Goal: Task Accomplishment & Management: Use online tool/utility

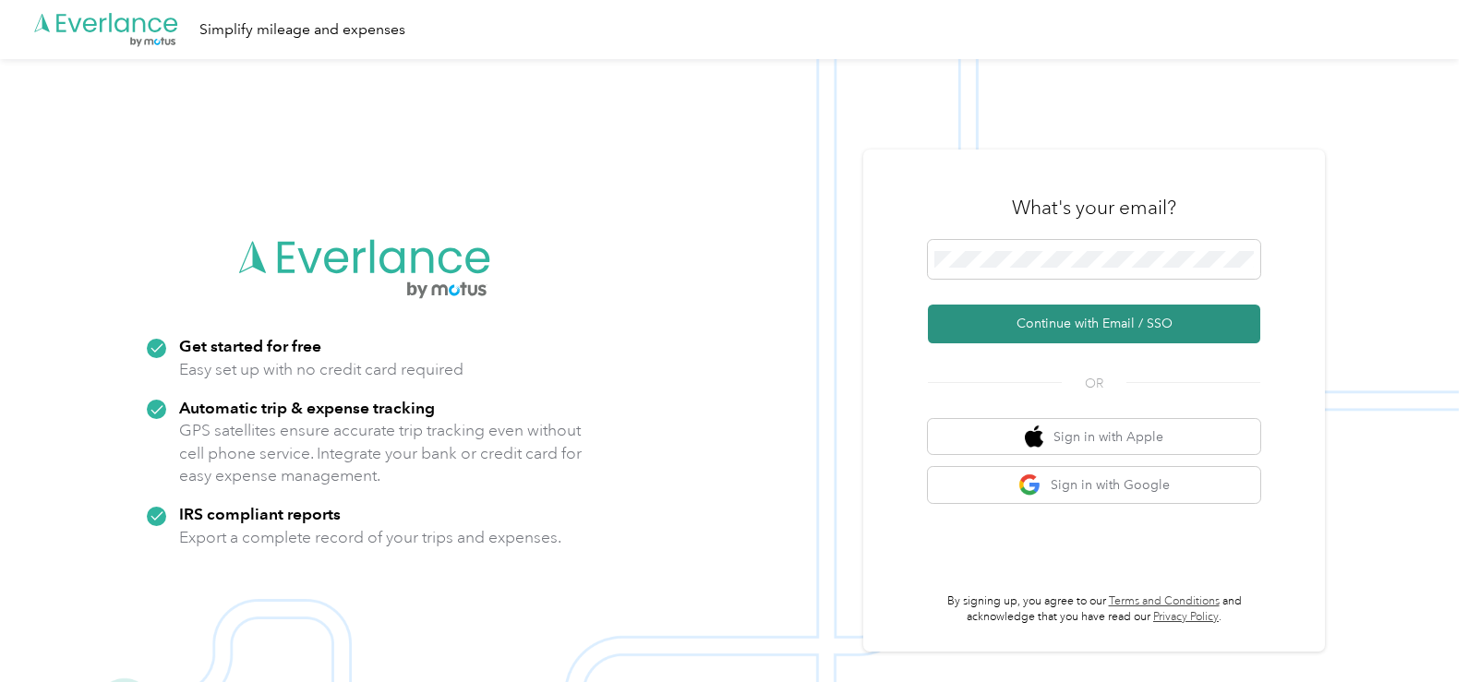
click at [1069, 317] on button "Continue with Email / SSO" at bounding box center [1094, 324] width 332 height 39
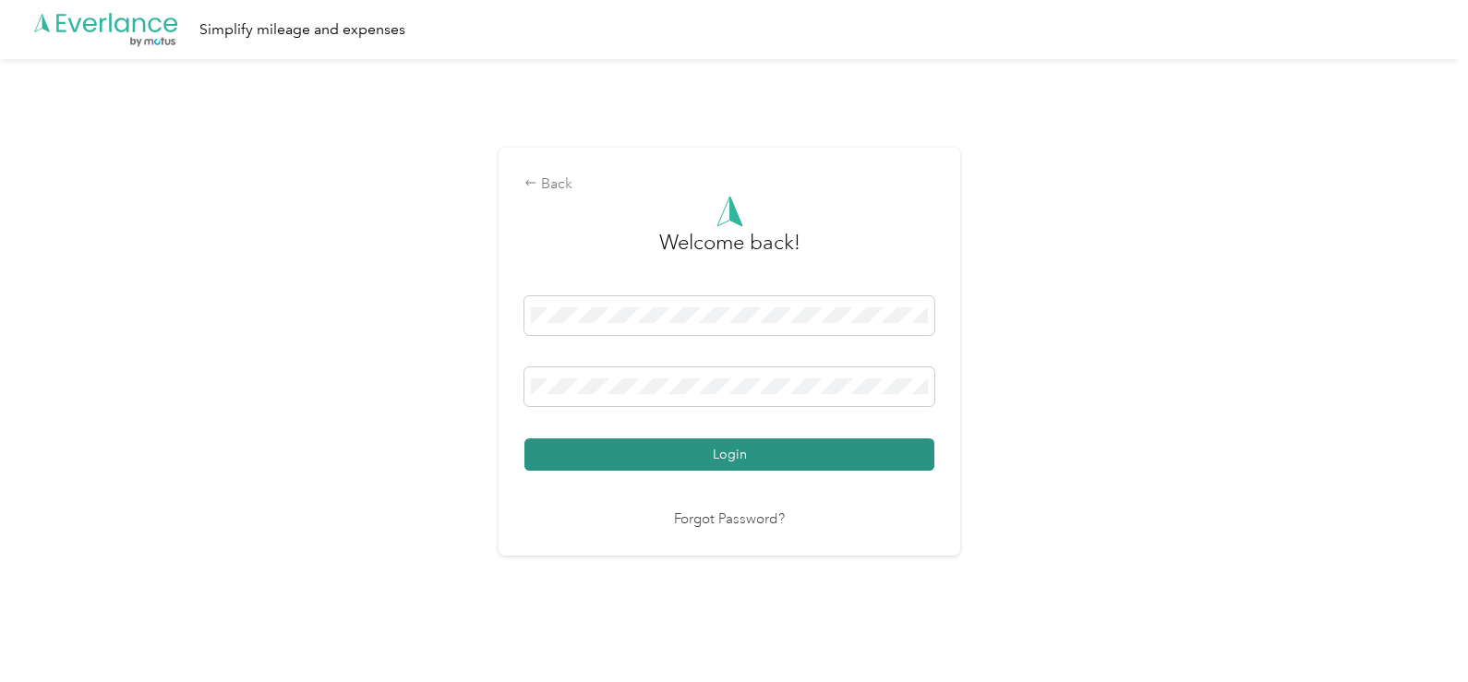
click at [775, 462] on button "Login" at bounding box center [730, 455] width 410 height 32
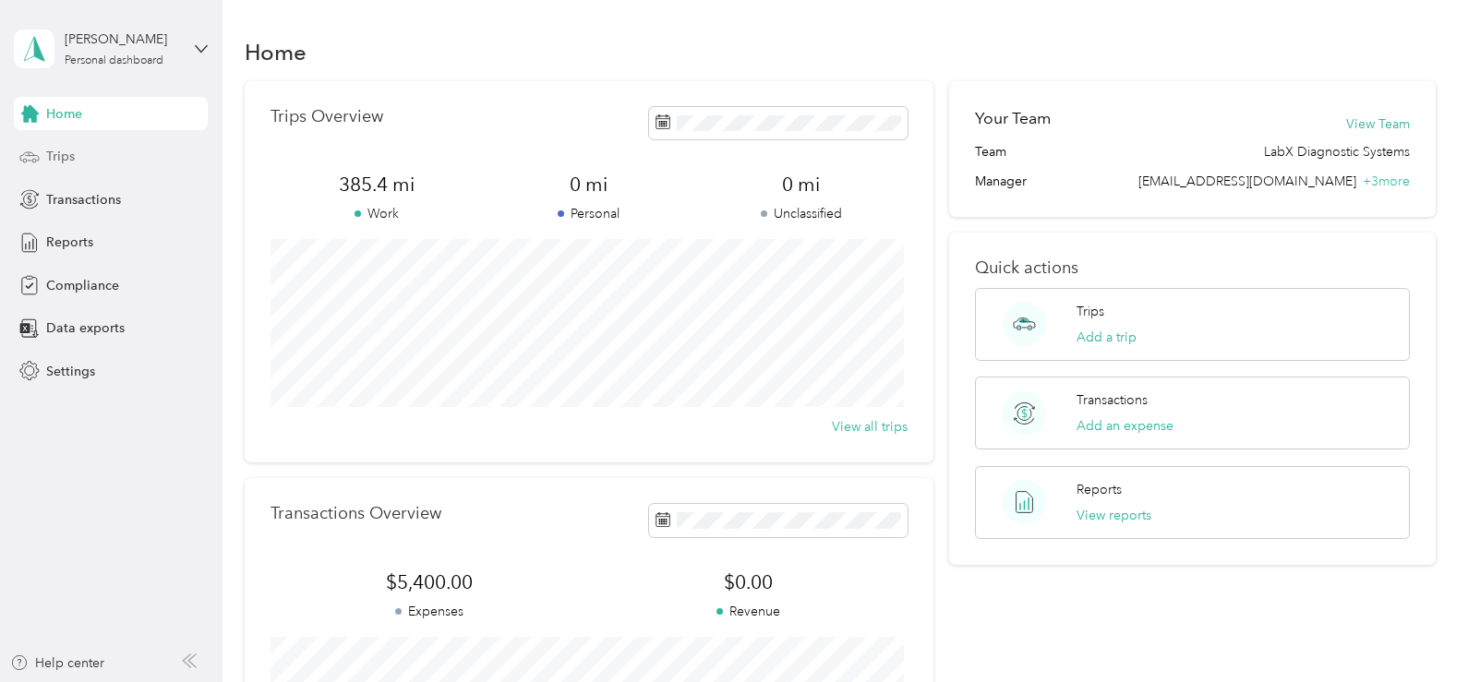
click at [69, 154] on span "Trips" at bounding box center [60, 156] width 29 height 19
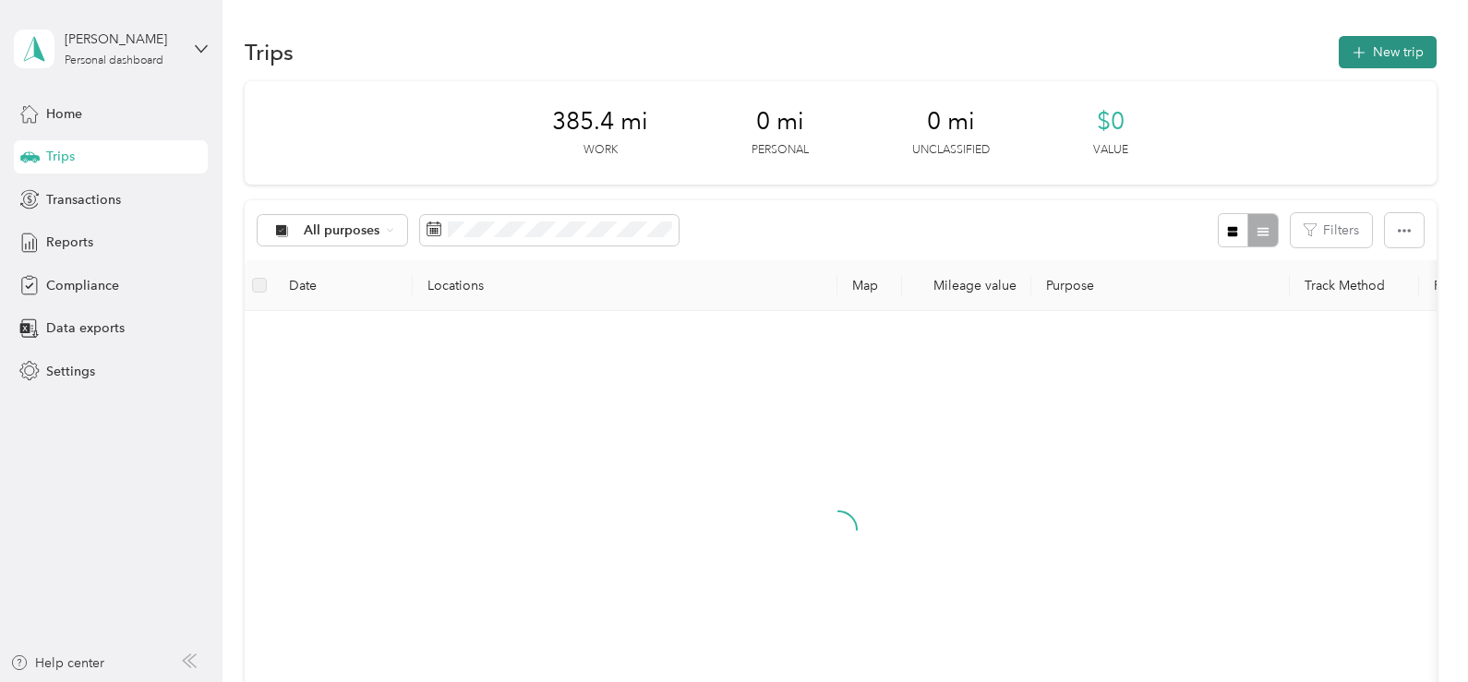
click at [1393, 65] on button "New trip" at bounding box center [1388, 52] width 98 height 32
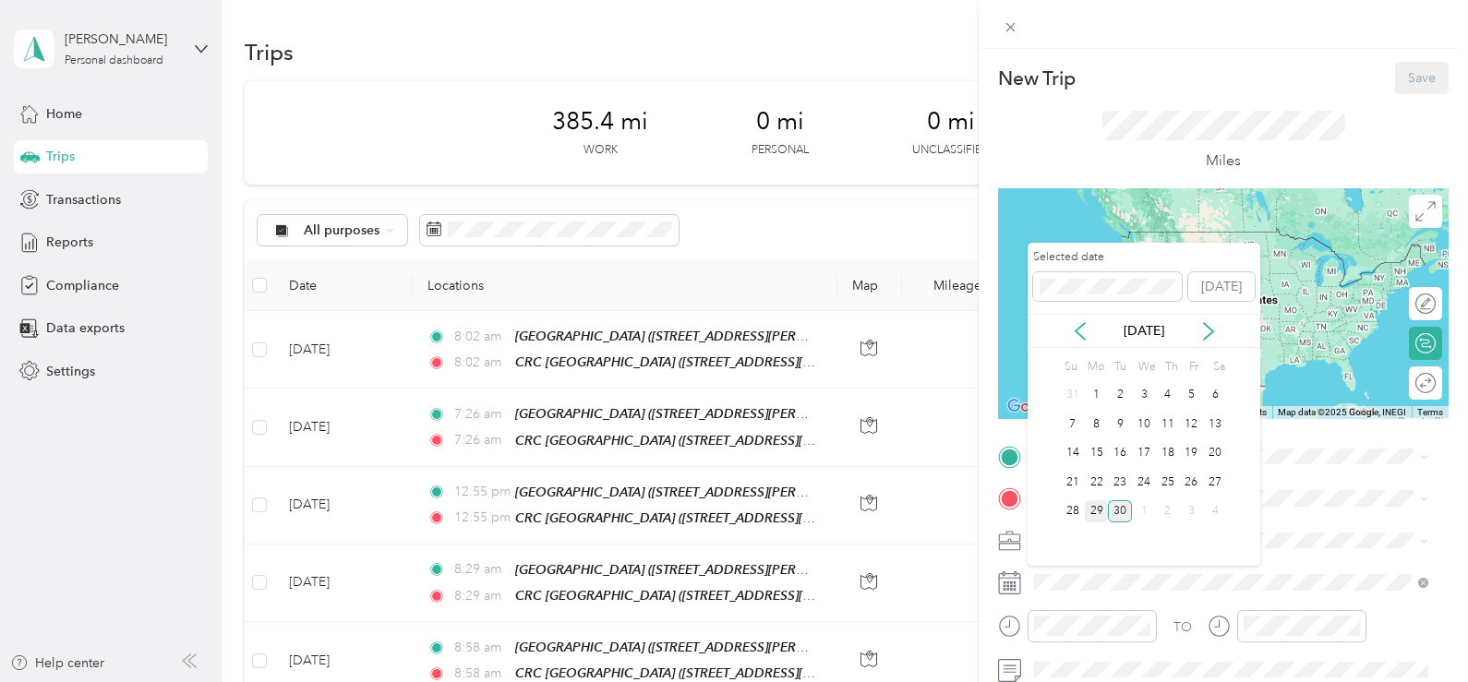
click at [1095, 512] on div "29" at bounding box center [1097, 512] width 24 height 23
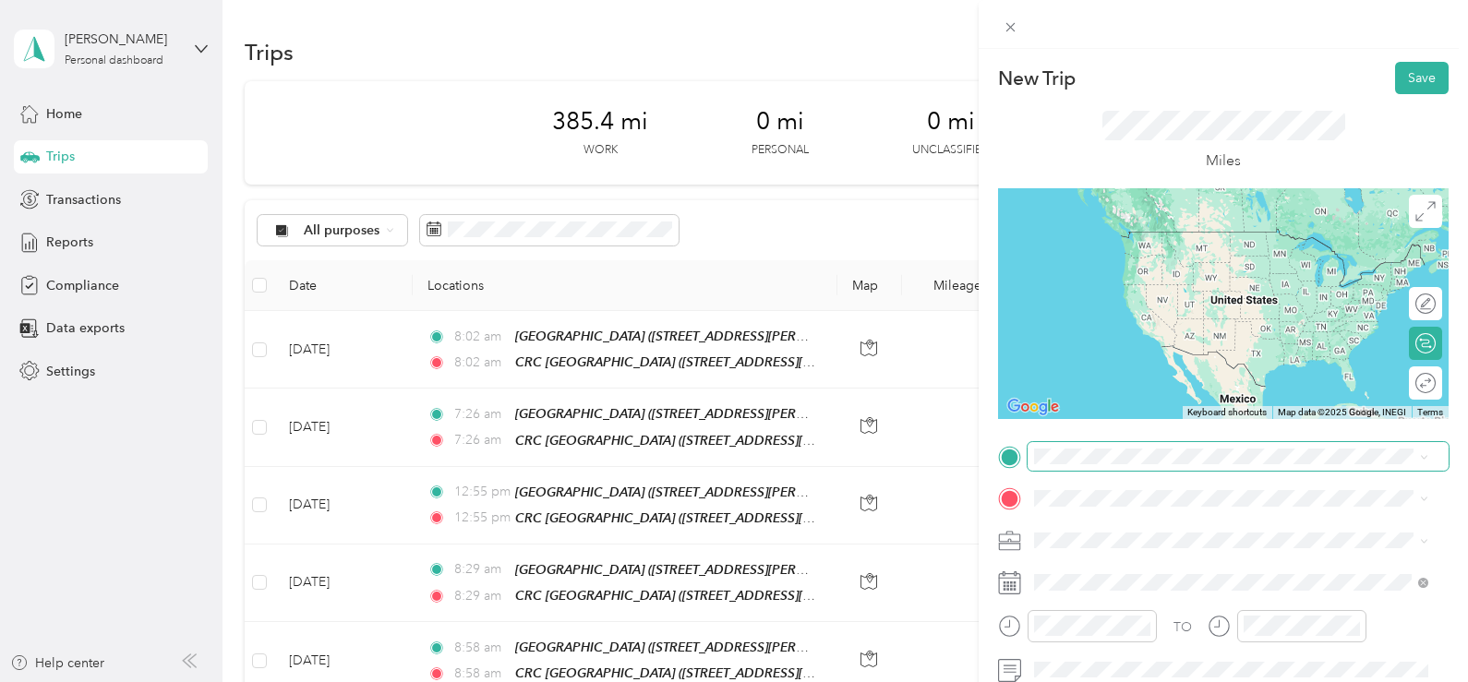
click at [1085, 682] on div "New Trip Save This trip cannot be edited because it is either under review, app…" at bounding box center [729, 682] width 1459 height 0
click at [1138, 269] on div "Gainesboro [STREET_ADDRESS][PERSON_NAME][US_STATE]" at bounding box center [1212, 249] width 287 height 39
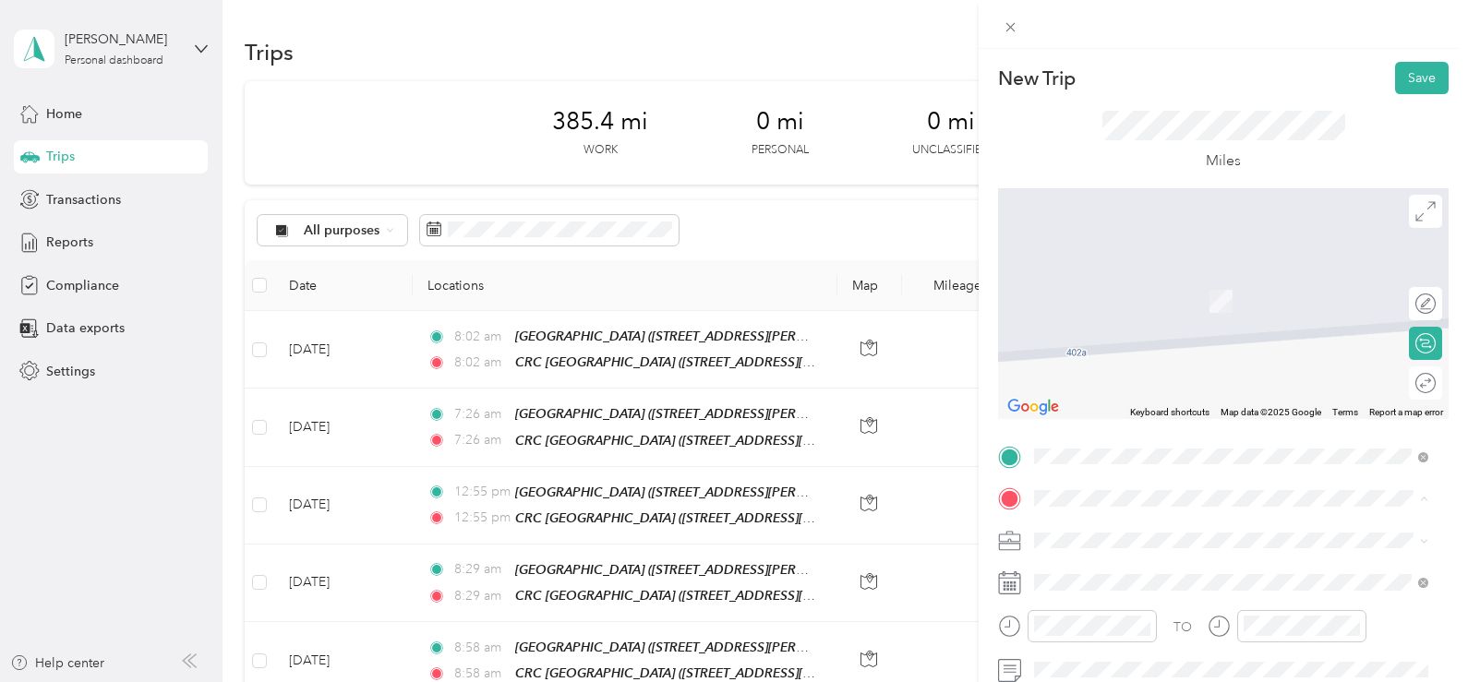
click at [1124, 432] on div "CRC [GEOGRAPHIC_DATA] [STREET_ADDRESS][US_STATE]" at bounding box center [1161, 414] width 185 height 39
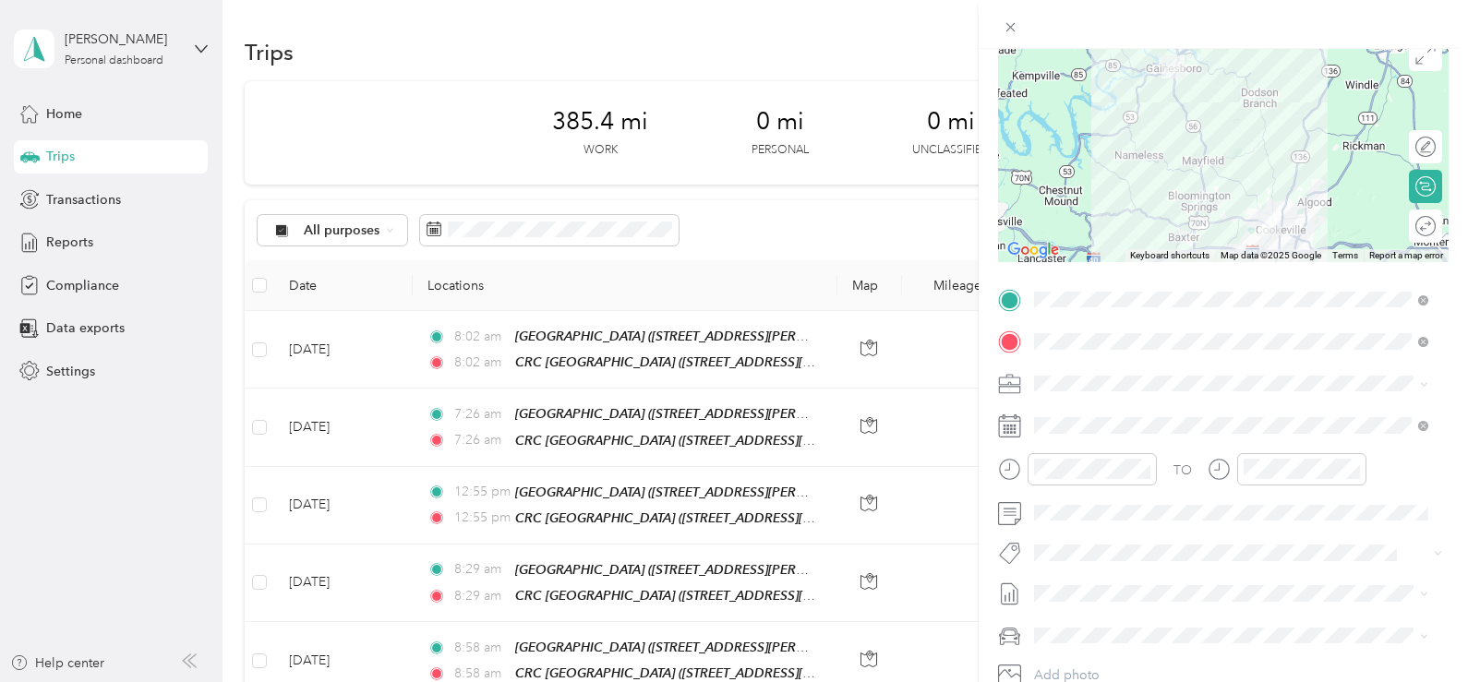
scroll to position [185, 0]
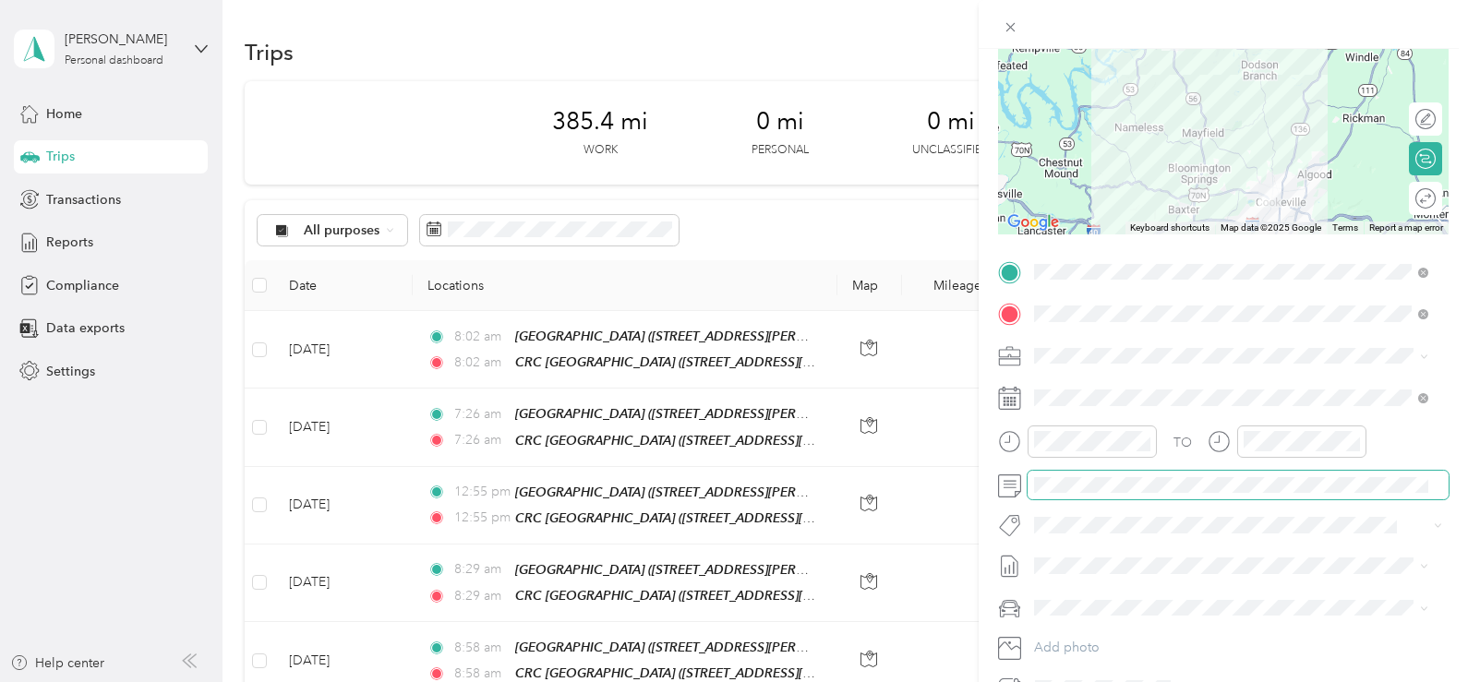
click at [1088, 496] on span at bounding box center [1238, 486] width 421 height 30
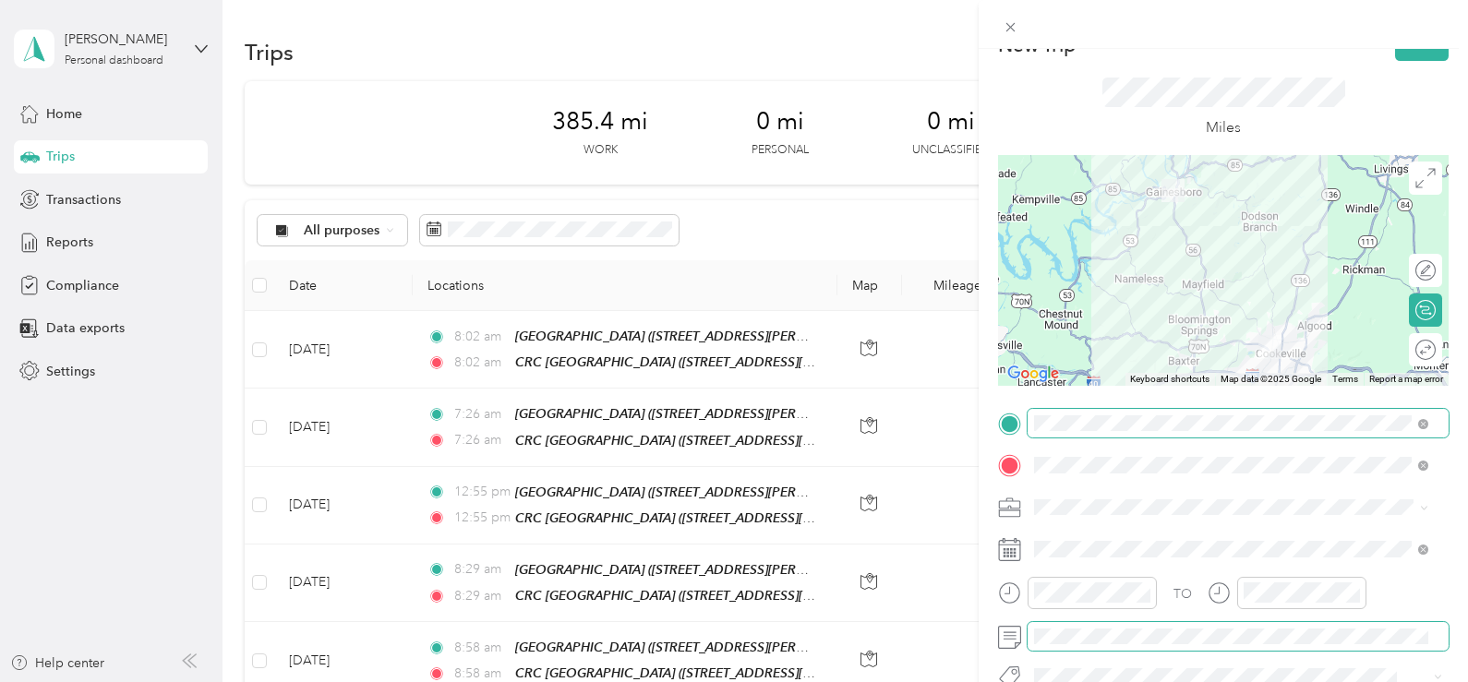
scroll to position [0, 0]
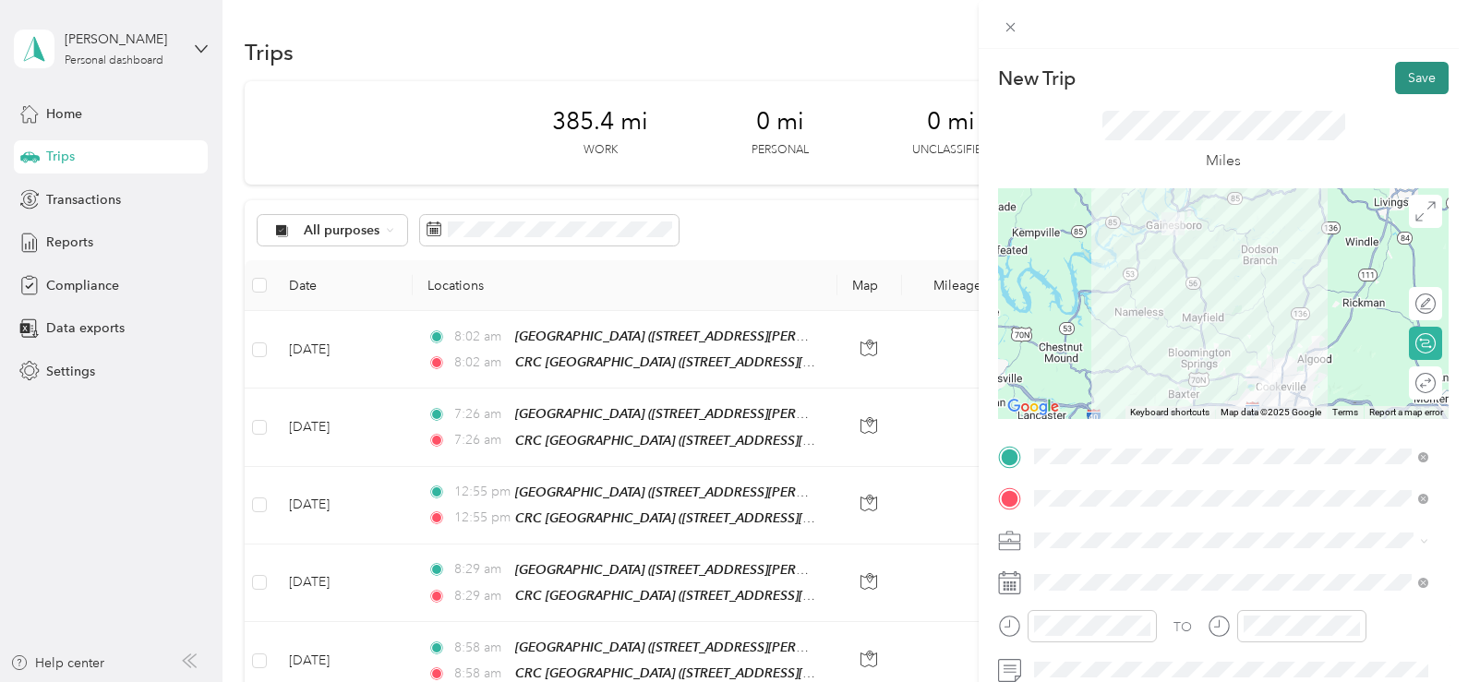
click at [1417, 80] on button "Save" at bounding box center [1422, 78] width 54 height 32
